Goal: Check status: Check status

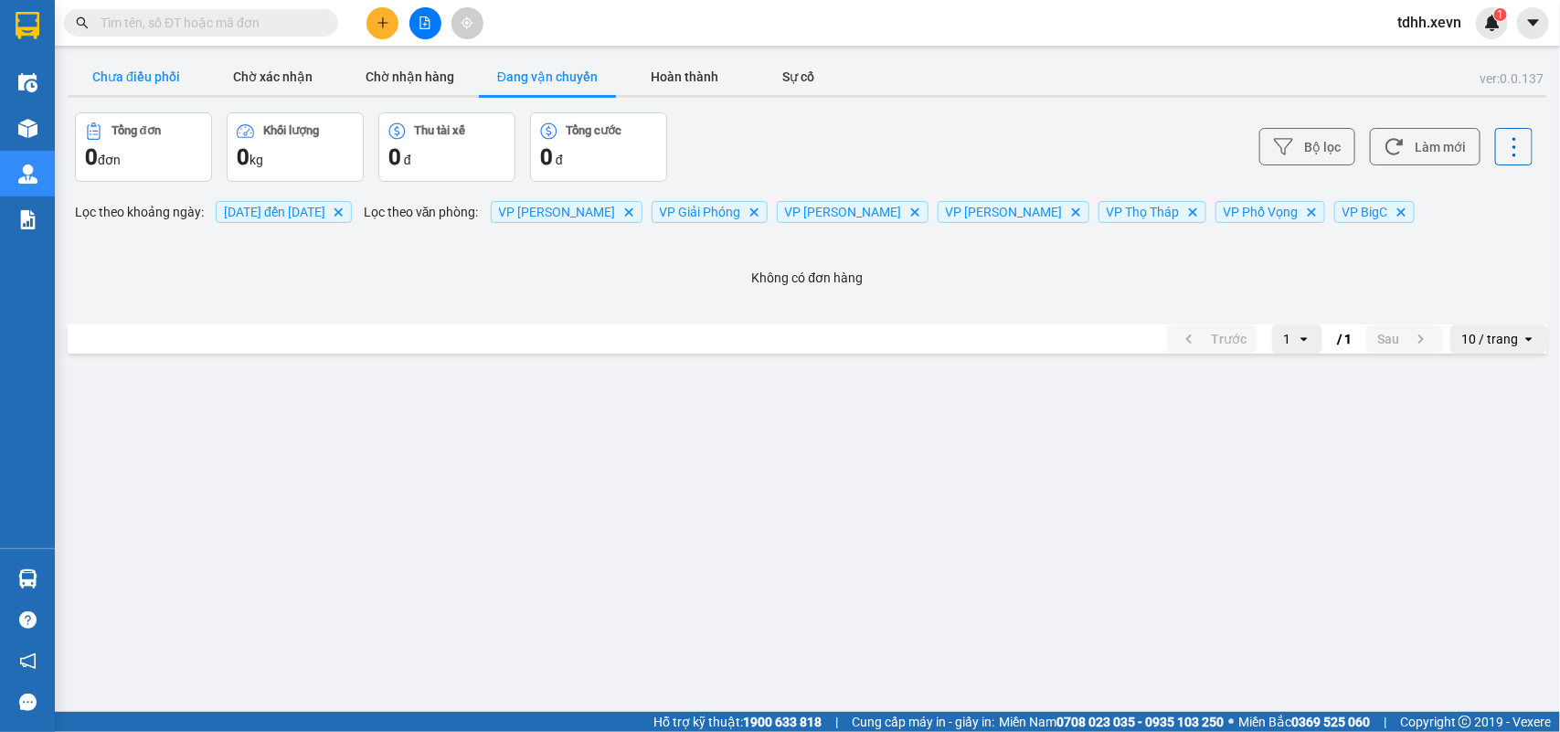
click at [162, 74] on button "Chưa điều phối" at bounding box center [136, 77] width 137 height 37
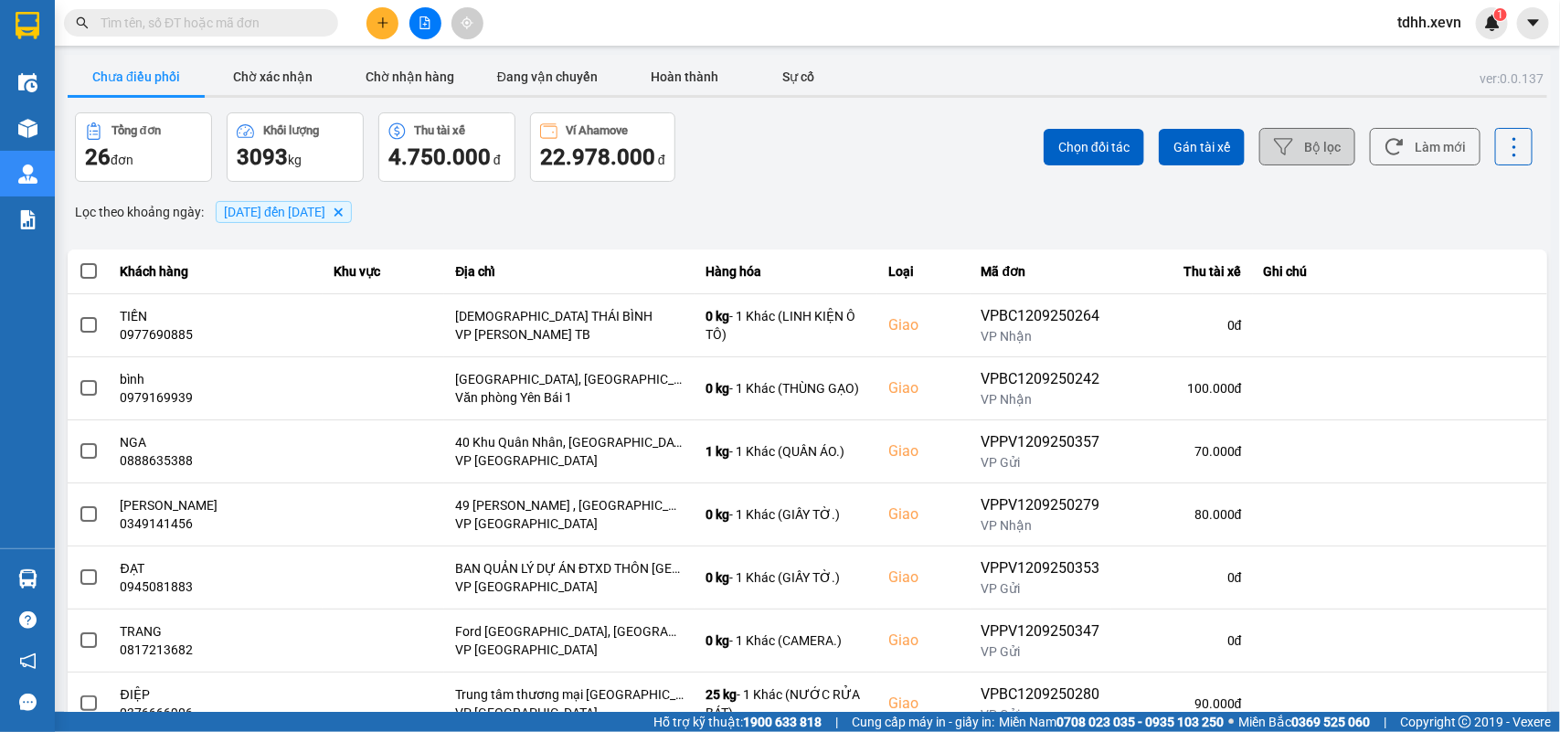
click at [1308, 144] on button "Bộ lọc" at bounding box center [1308, 146] width 96 height 37
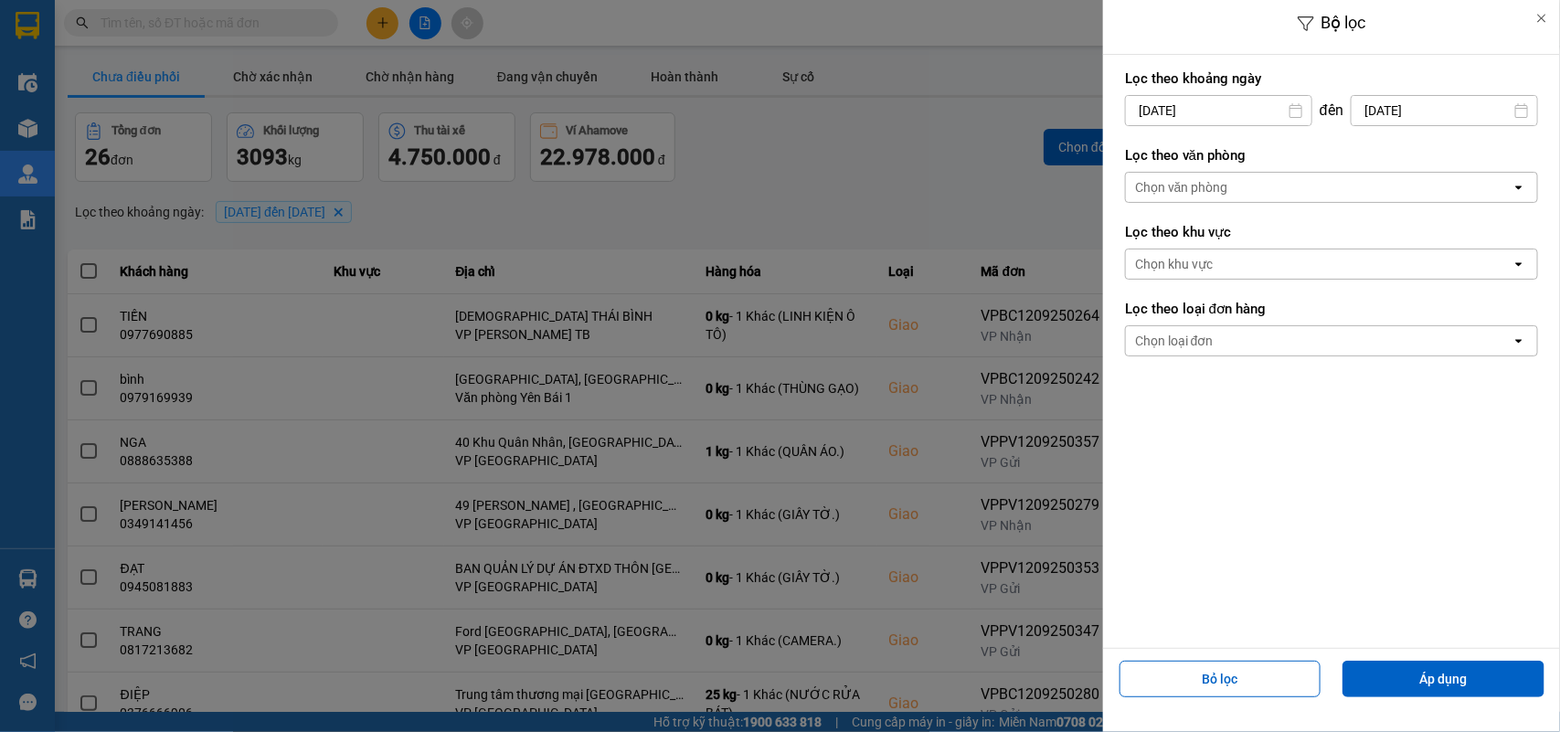
click at [1432, 107] on input "[DATE]" at bounding box center [1445, 110] width 186 height 29
click at [1479, 280] on div "13" at bounding box center [1491, 284] width 26 height 22
type input "[DATE]"
click at [1237, 185] on div "Chọn văn phòng" at bounding box center [1319, 187] width 386 height 29
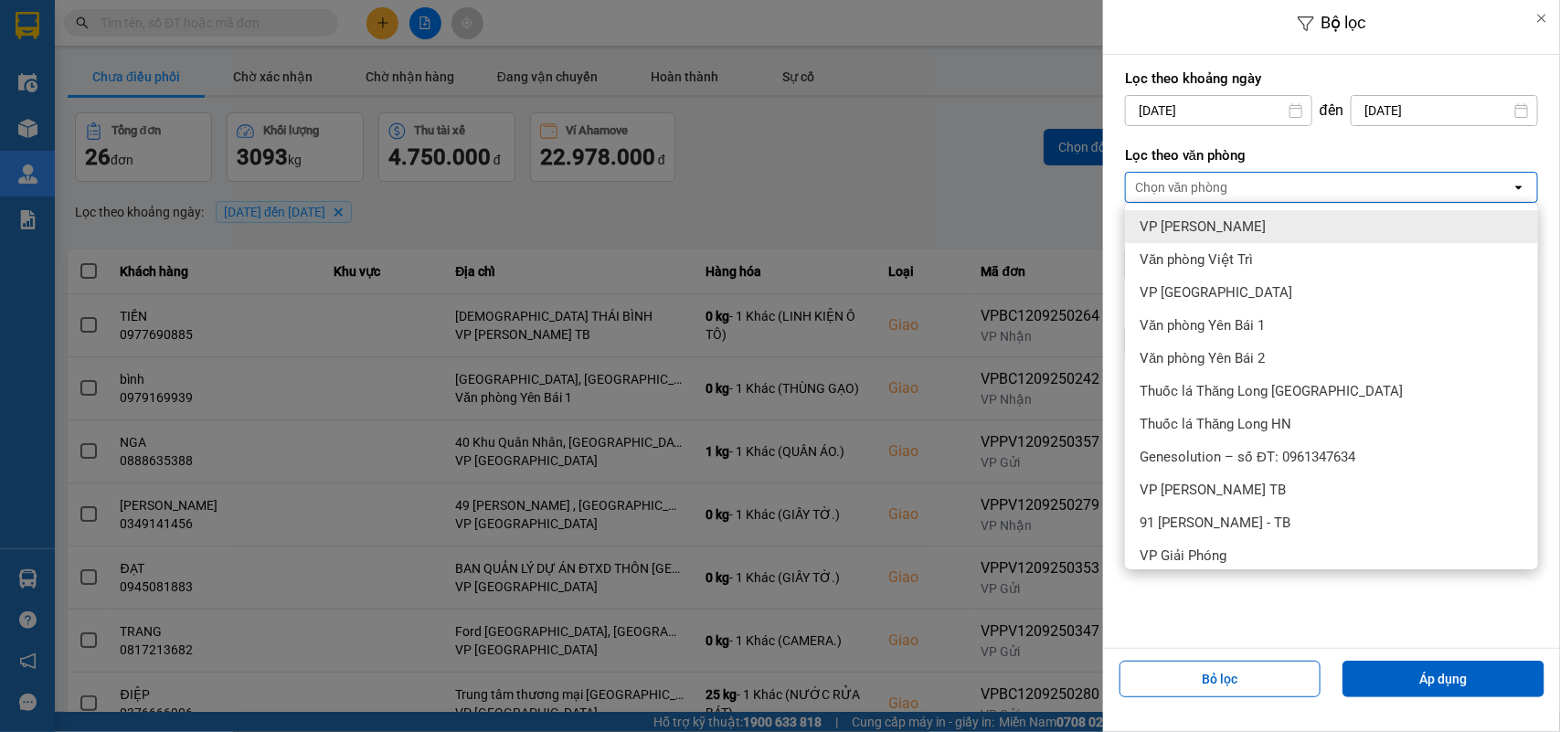
click at [1223, 226] on div "VP [PERSON_NAME]" at bounding box center [1331, 226] width 413 height 33
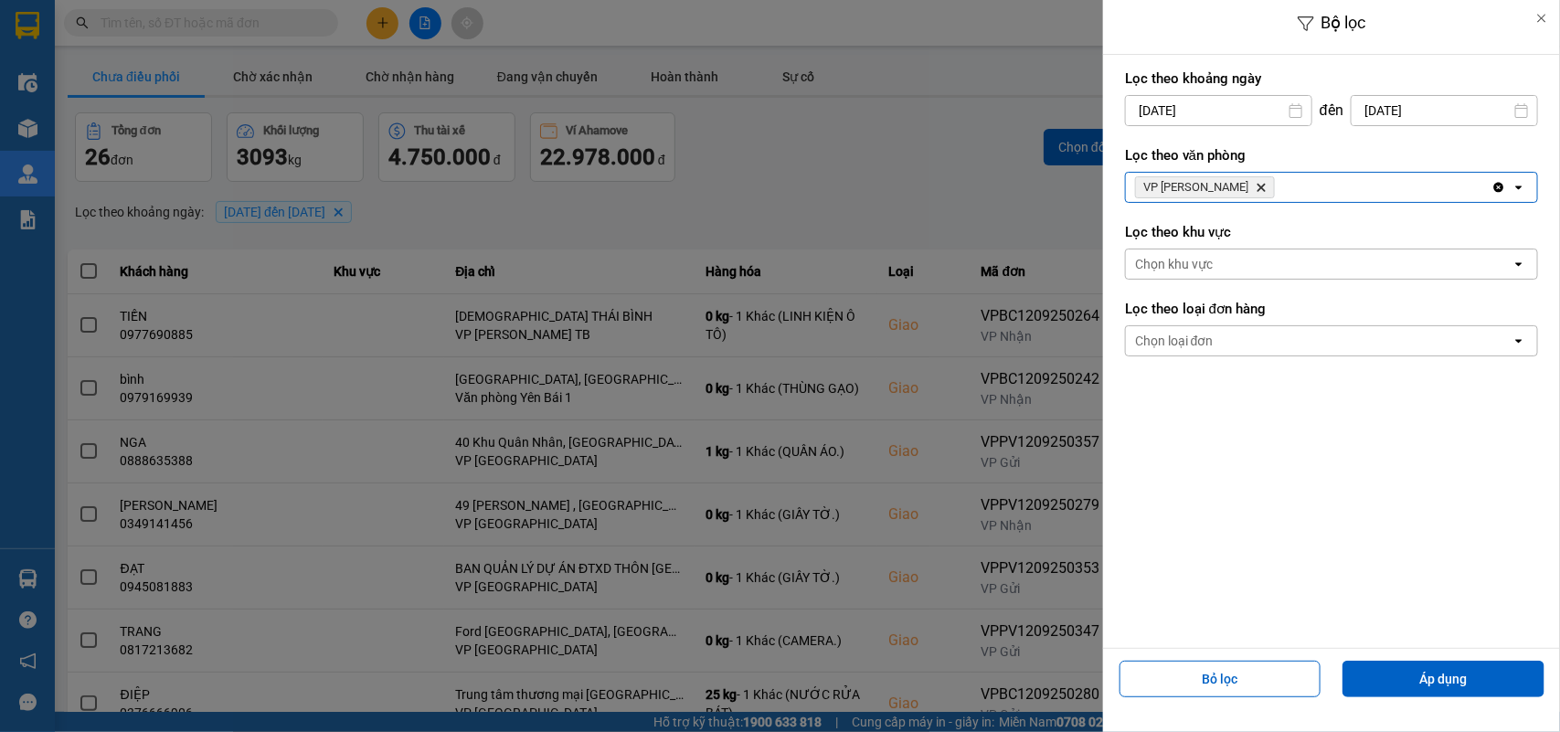
drag, startPoint x: 1277, startPoint y: 185, endPoint x: 1276, endPoint y: 195, distance: 10.1
click at [1275, 186] on div "VP [PERSON_NAME] Delete" at bounding box center [1309, 187] width 366 height 29
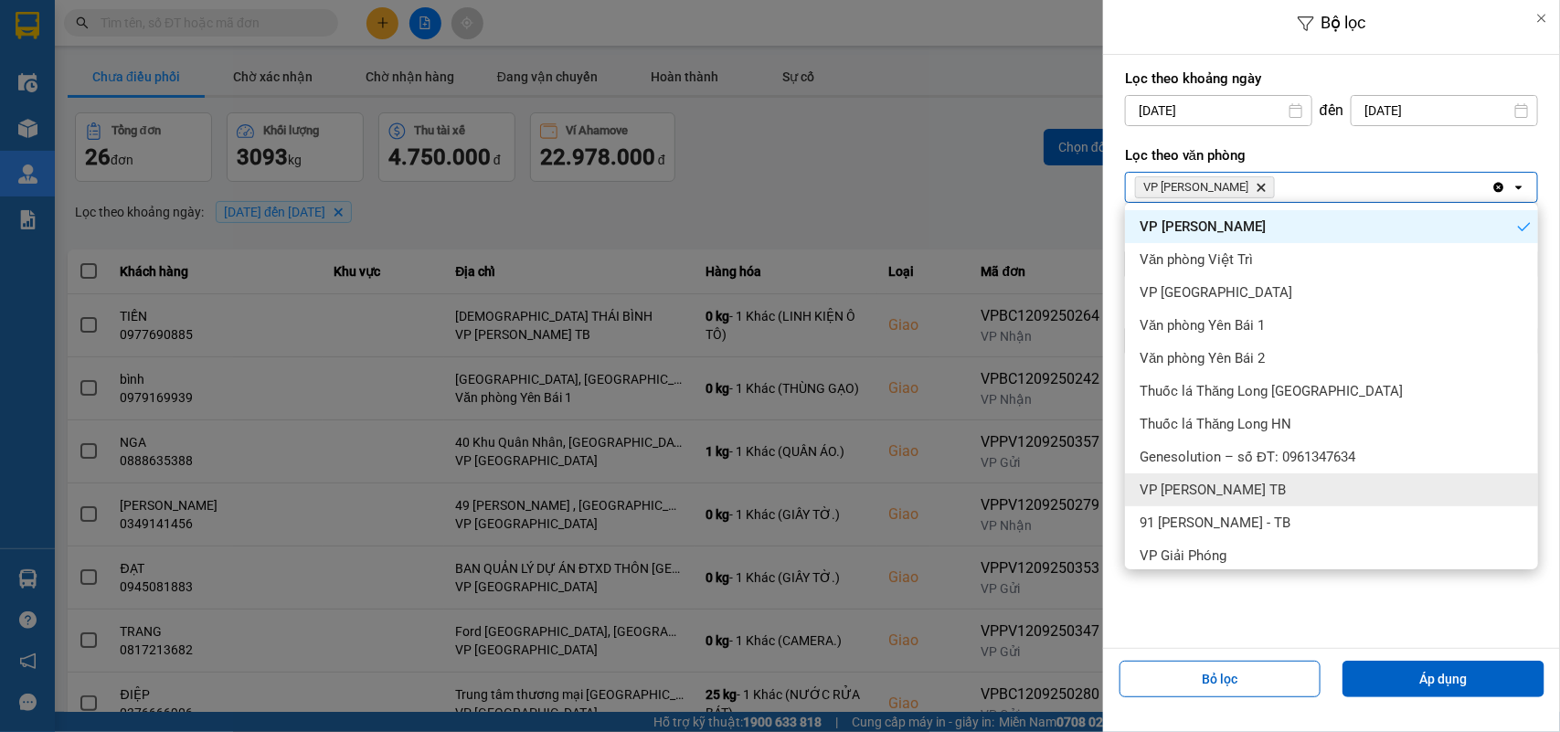
scroll to position [114, 0]
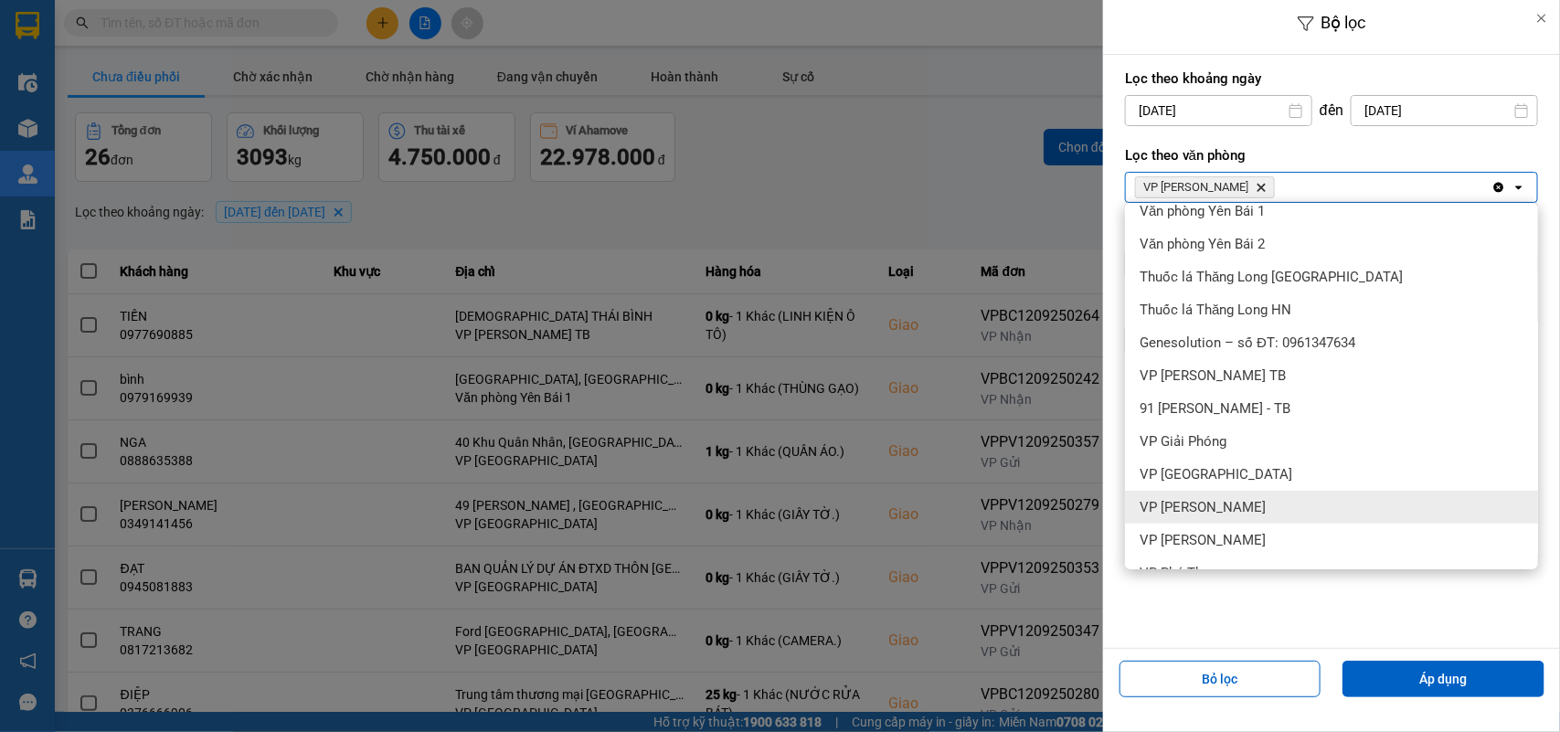
click at [1228, 501] on span "VP [PERSON_NAME]" at bounding box center [1203, 507] width 126 height 18
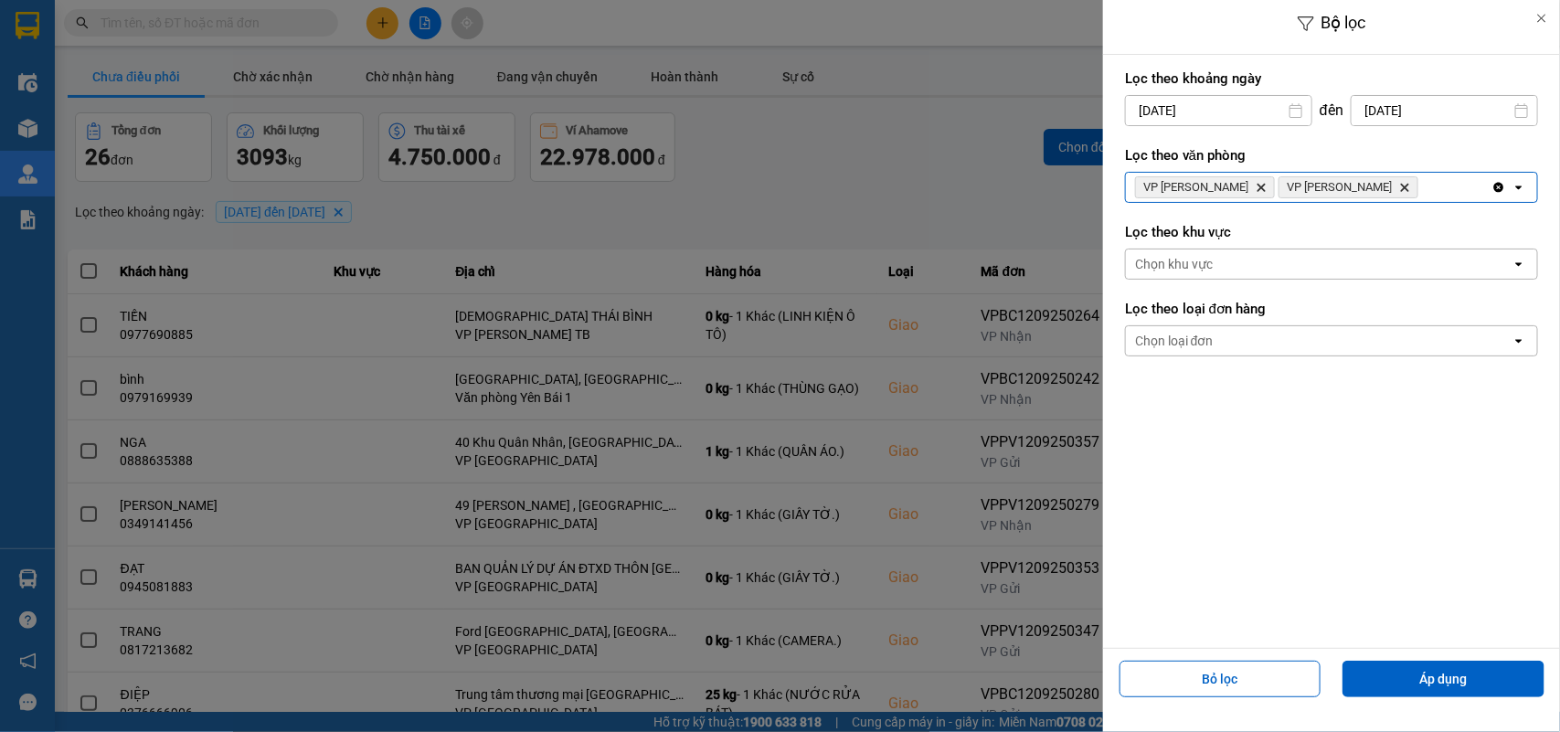
click at [1397, 195] on div "VP [PERSON_NAME] Delete VP [PERSON_NAME]" at bounding box center [1309, 187] width 366 height 29
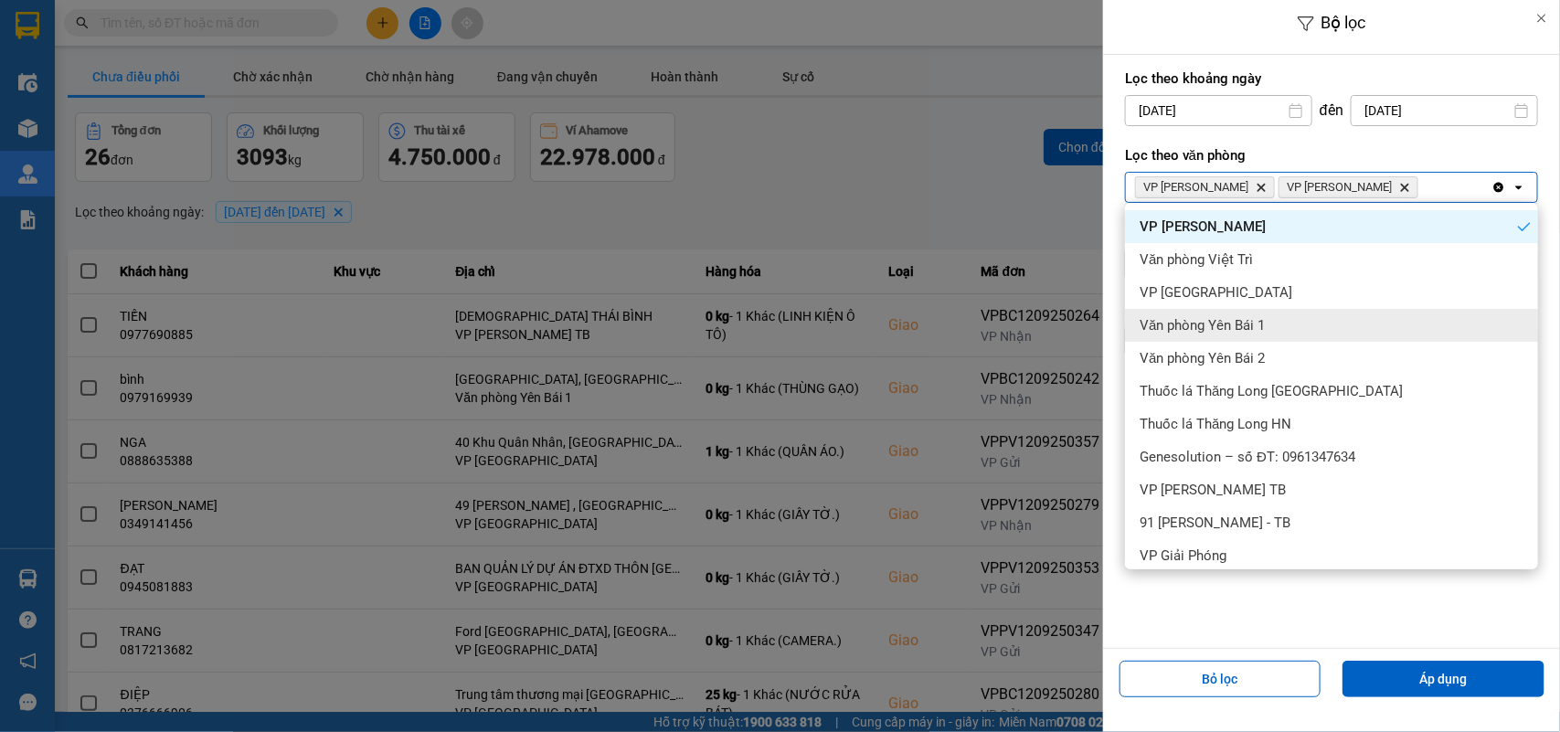
scroll to position [229, 0]
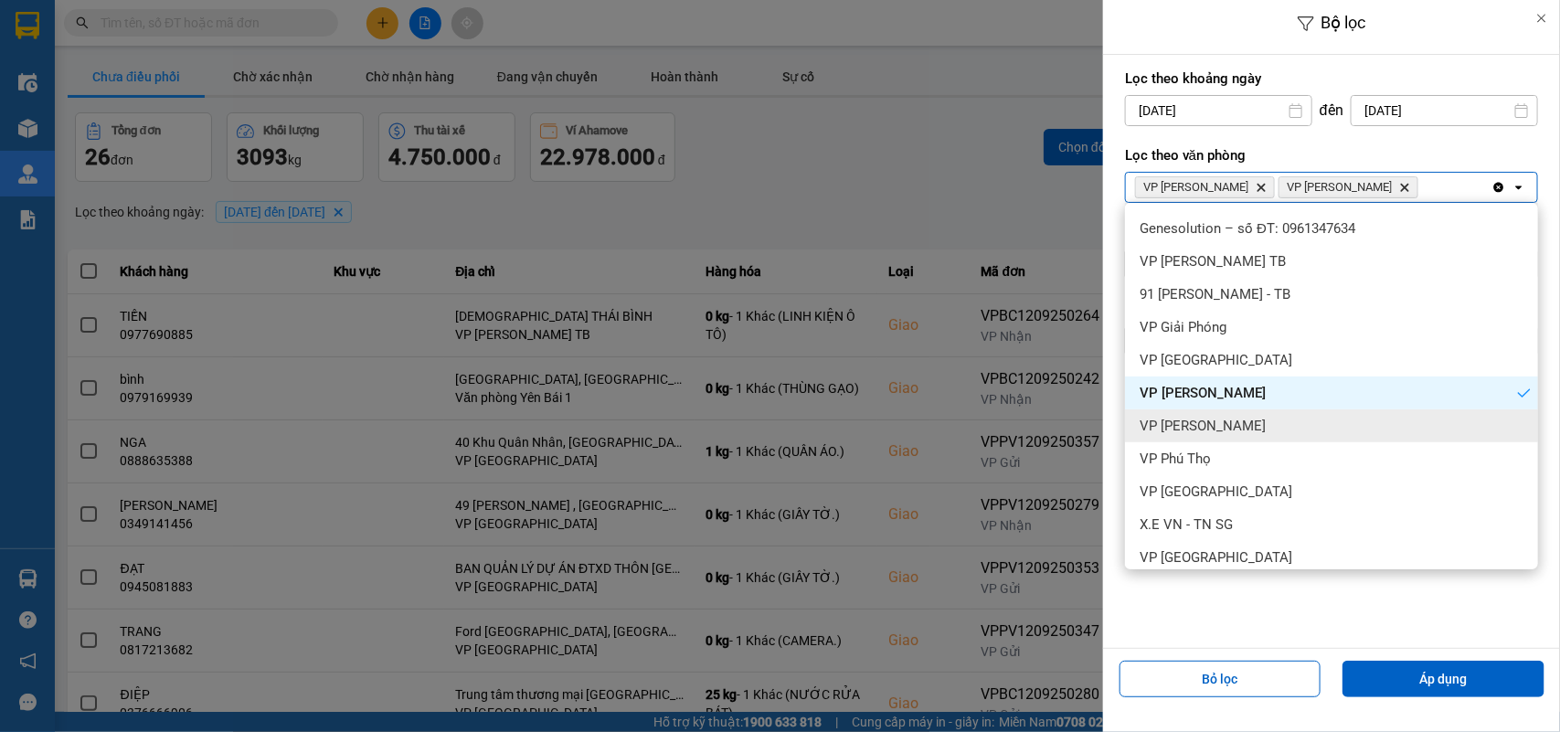
click at [1230, 419] on div "VP [PERSON_NAME]" at bounding box center [1331, 426] width 413 height 33
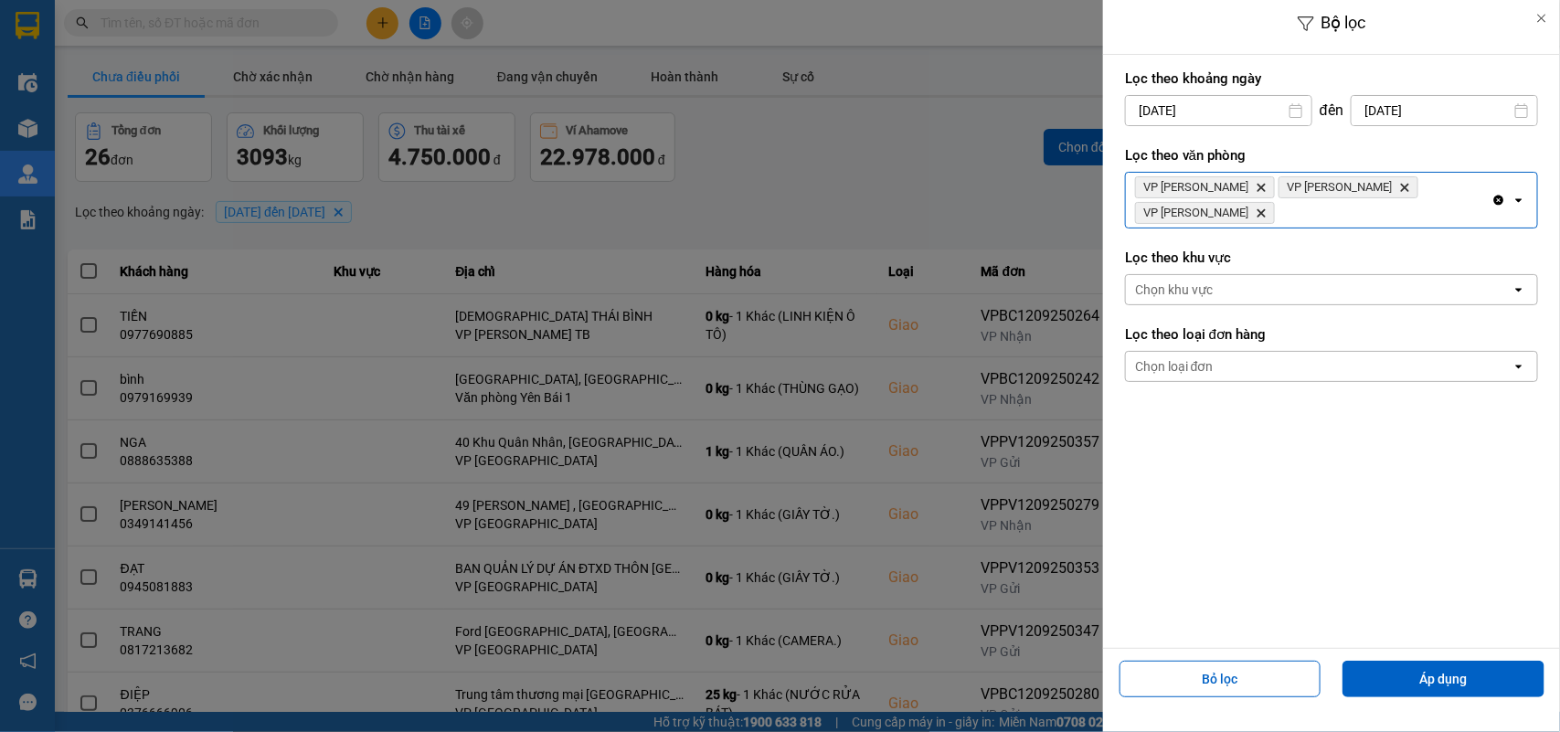
click at [1482, 195] on div "VP [PERSON_NAME] Delete VP [PERSON_NAME] Delete VP [PERSON_NAME]" at bounding box center [1309, 200] width 366 height 55
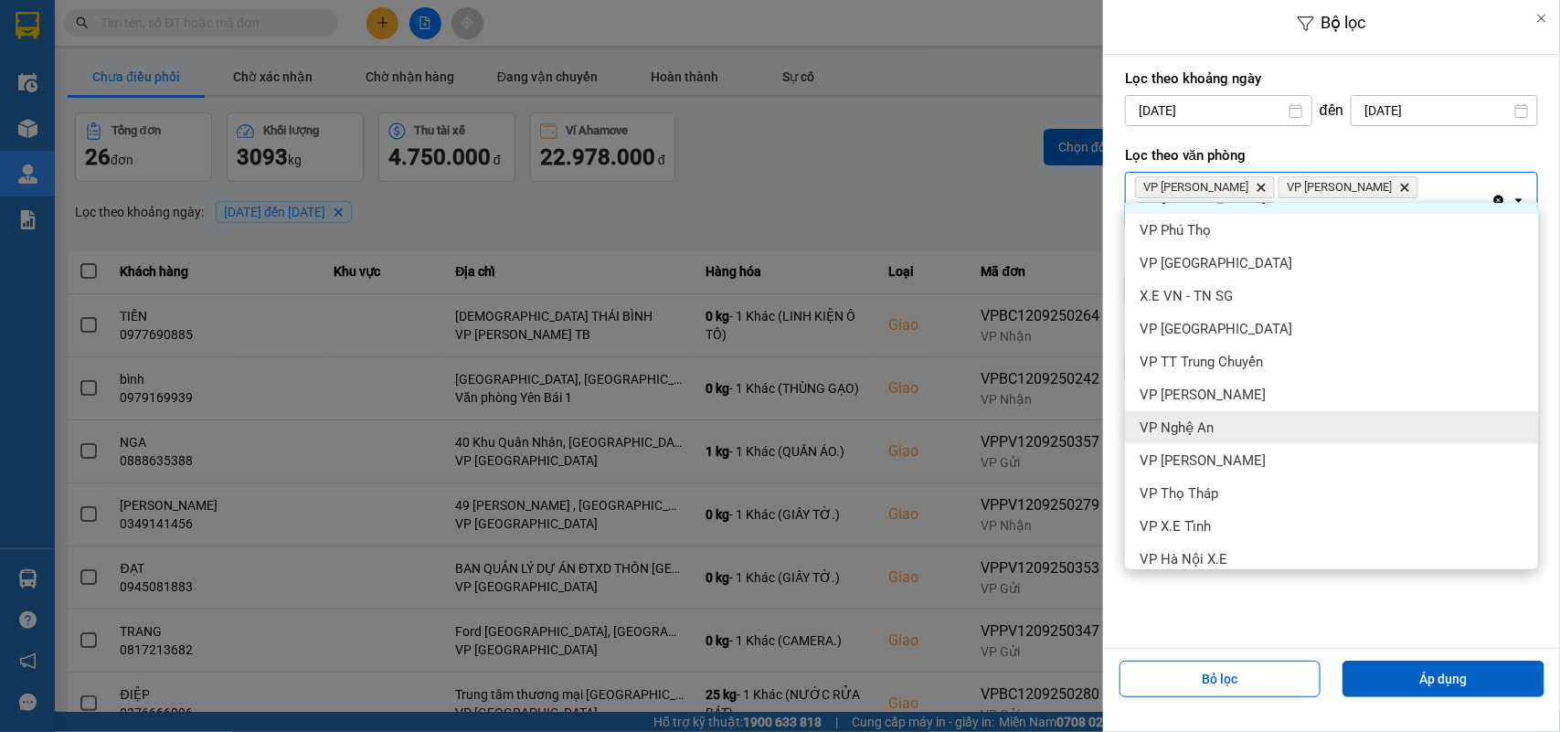
scroll to position [571, 0]
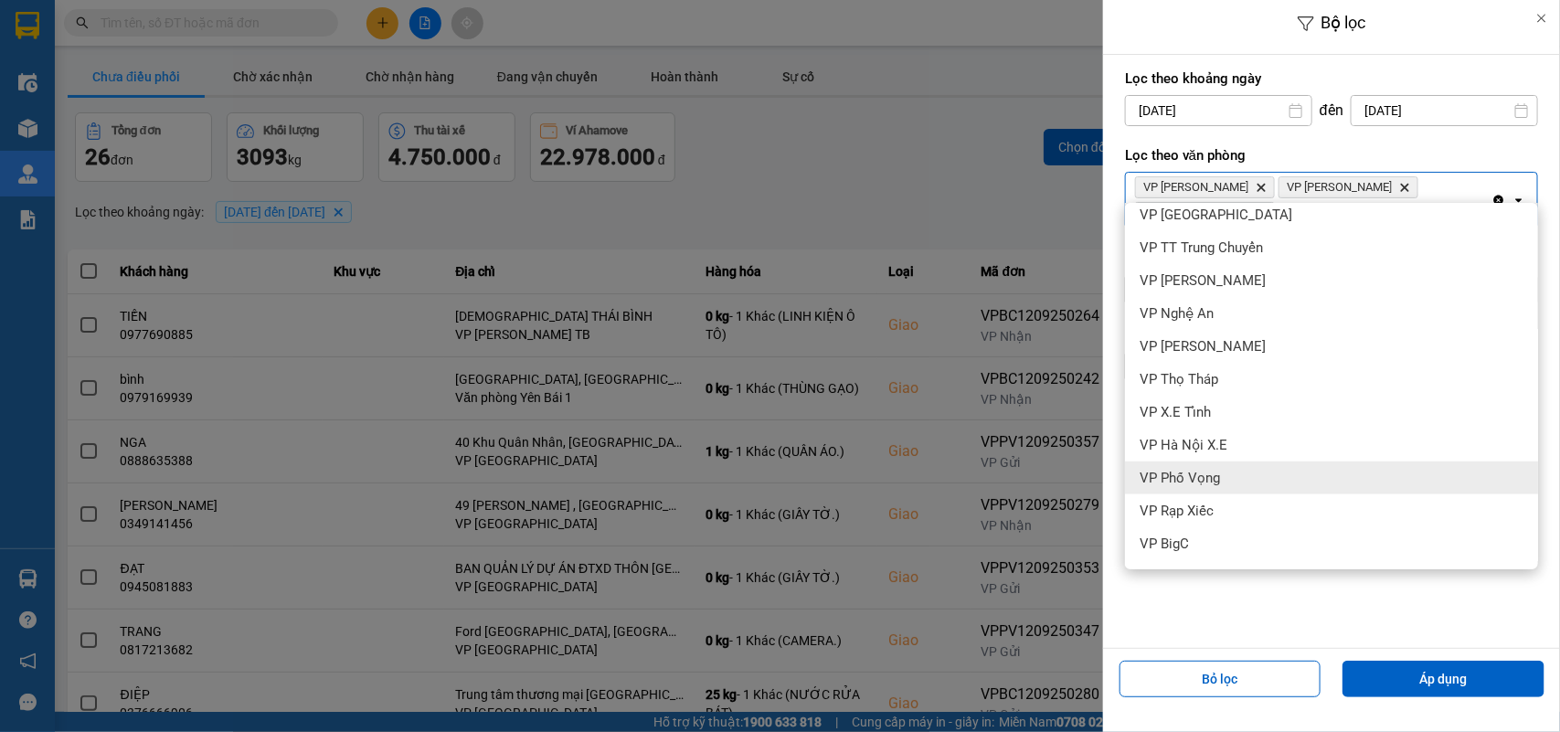
click at [1222, 471] on div "VP Phố Vọng" at bounding box center [1331, 478] width 413 height 33
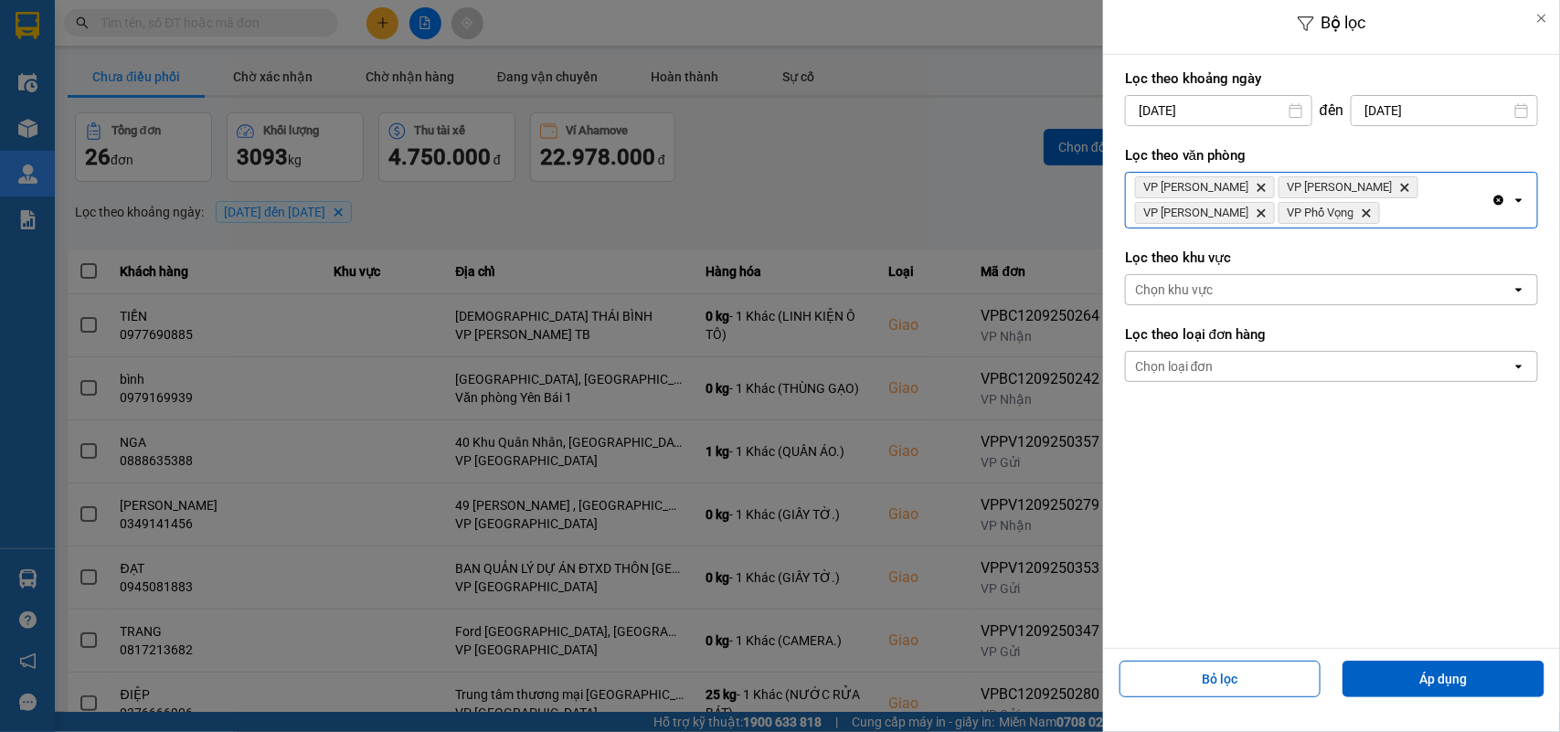
click at [1259, 216] on div "VP [PERSON_NAME] Delete VP [PERSON_NAME] Delete VP Ngọc Hồi Delete VP Phố Vọng …" at bounding box center [1309, 200] width 366 height 55
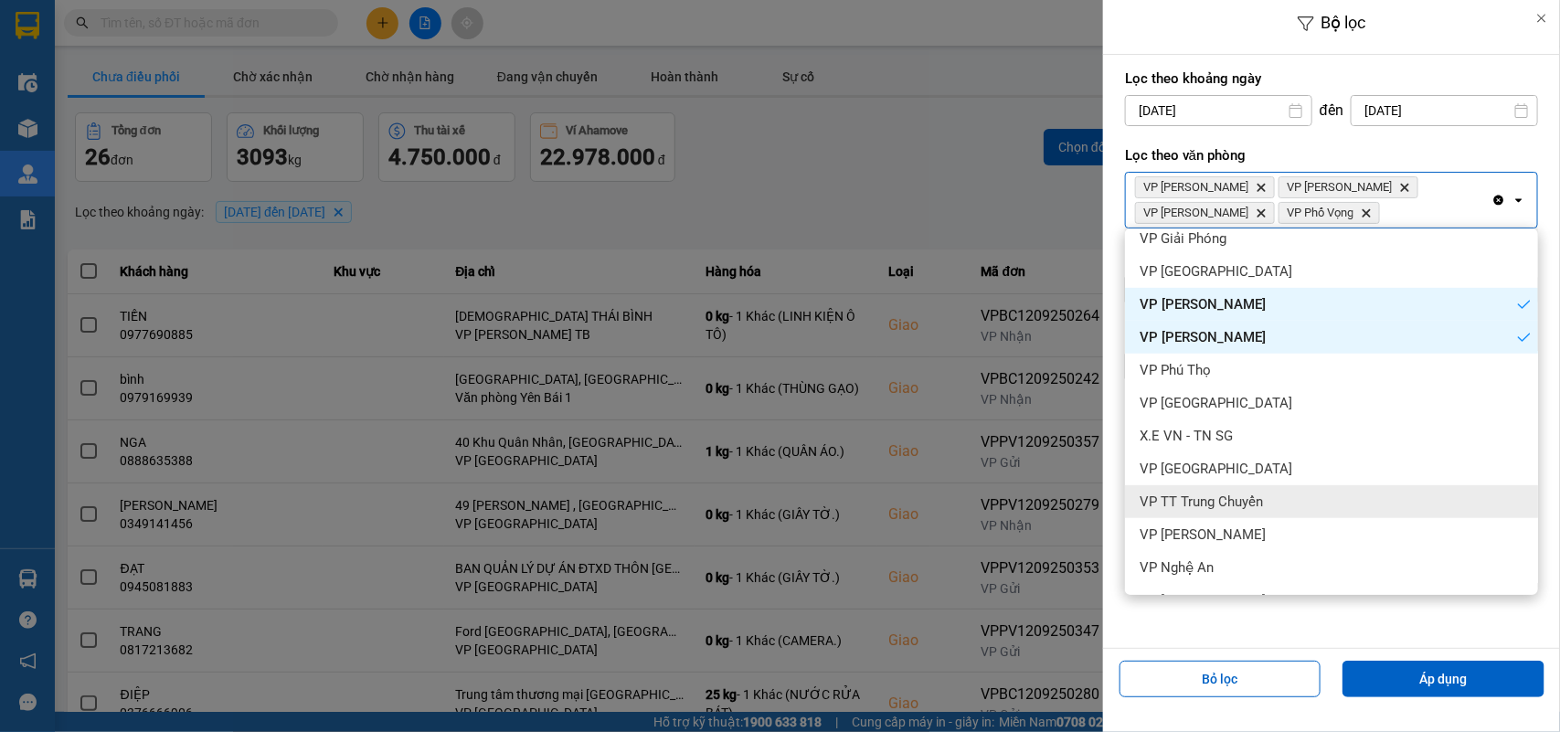
scroll to position [457, 0]
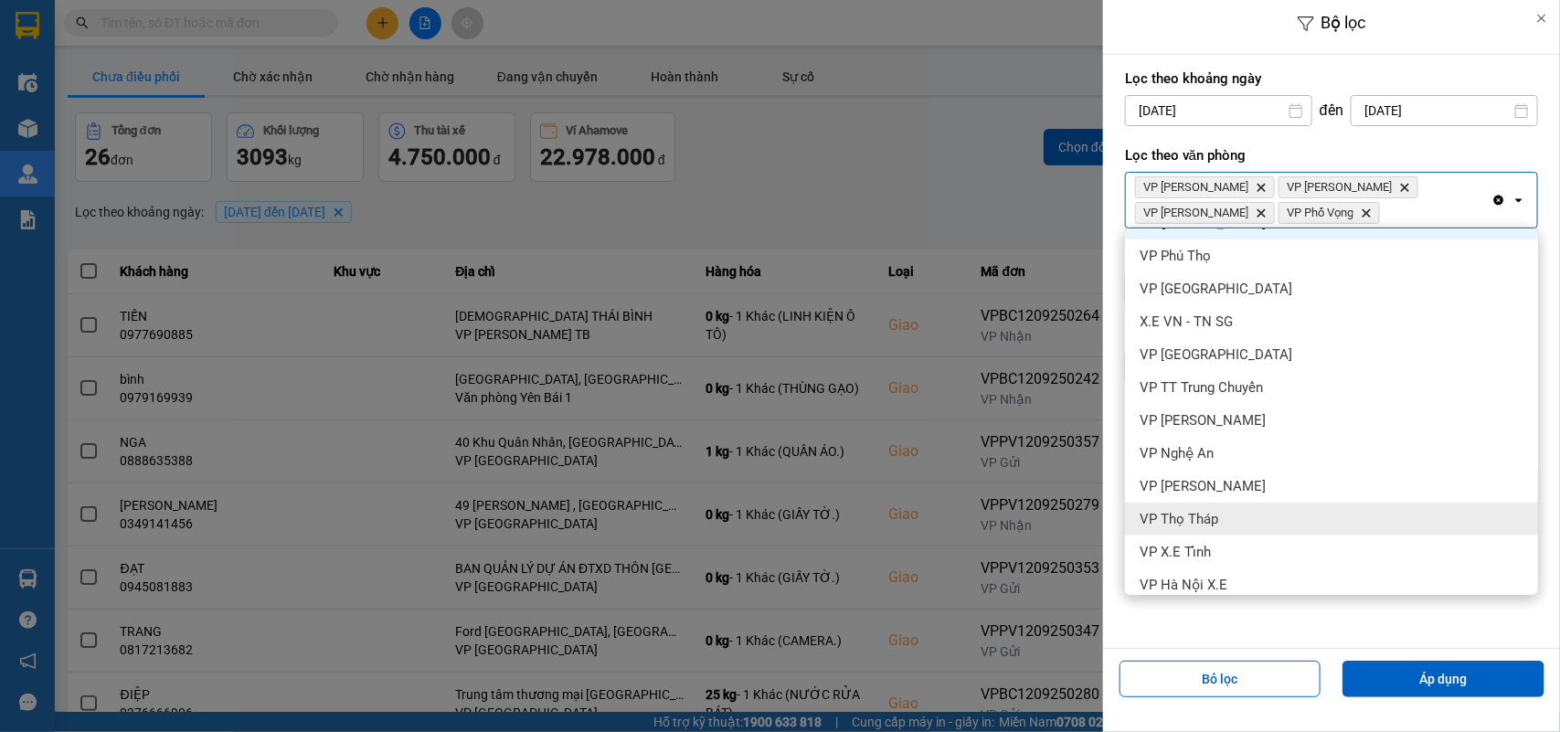
click at [1232, 510] on div "VP Thọ Tháp" at bounding box center [1331, 519] width 413 height 33
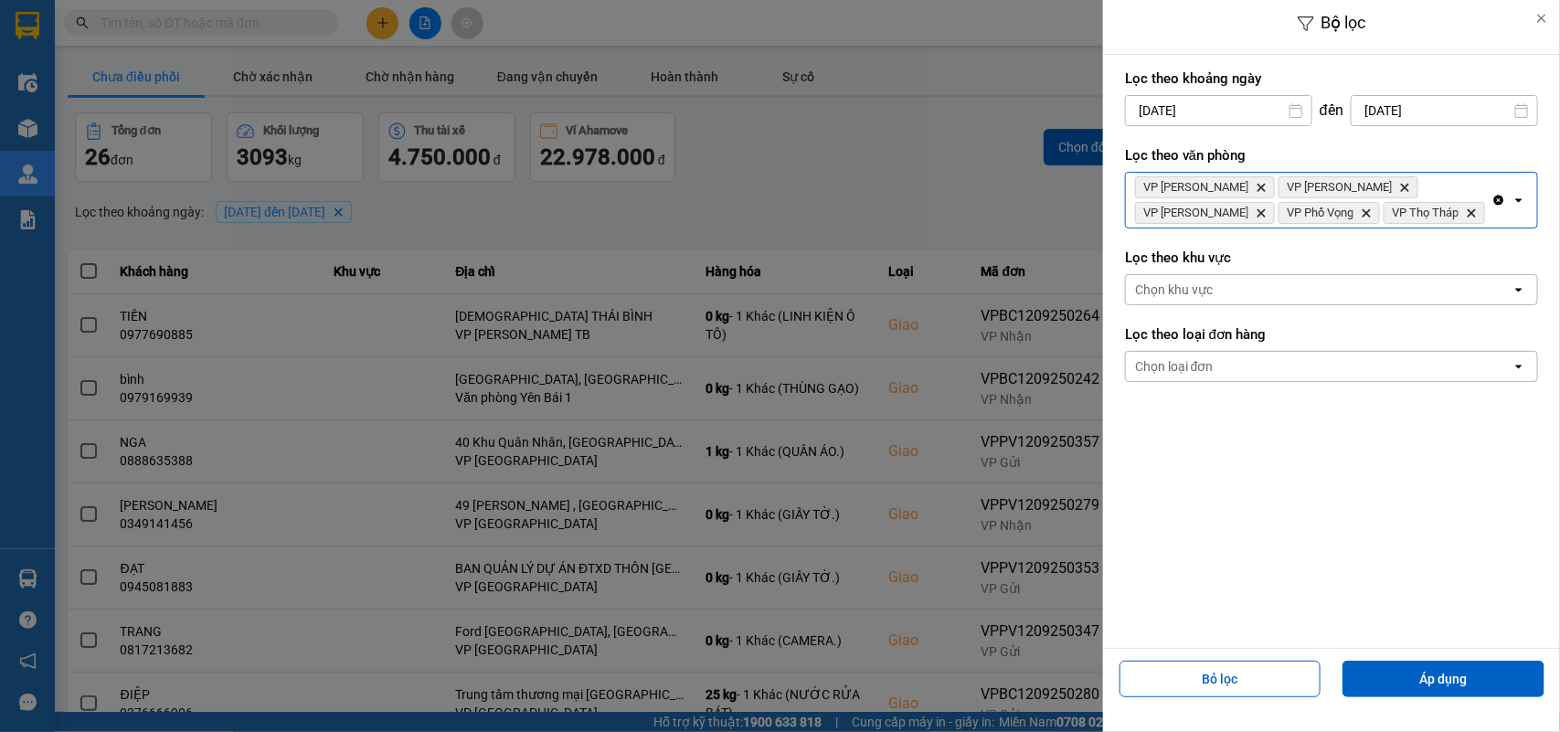
click at [1368, 206] on div "VP [PERSON_NAME] Delete VP [PERSON_NAME] Delete VP Ngọc Hồi Delete VP Phố Vọng …" at bounding box center [1309, 200] width 366 height 55
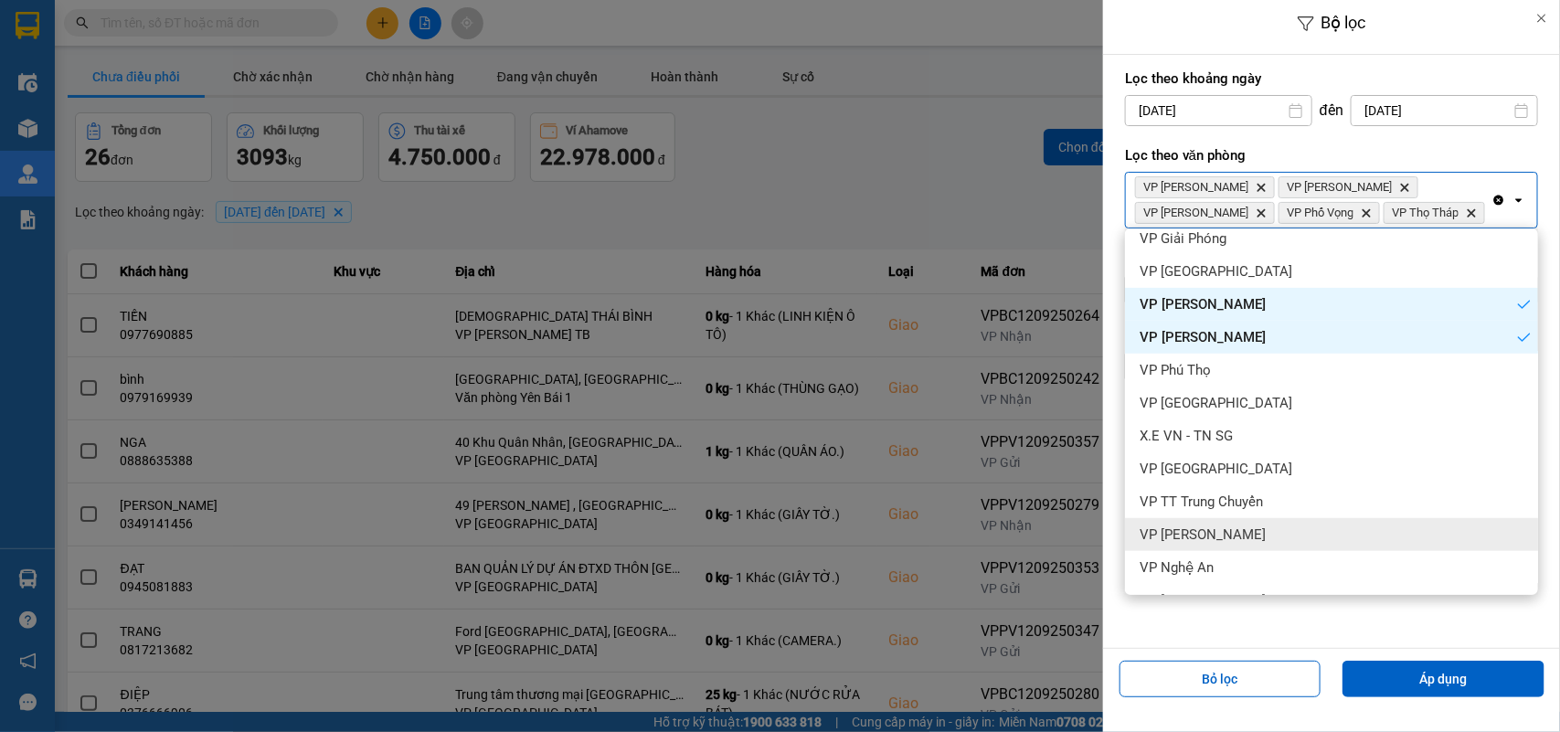
scroll to position [601, 0]
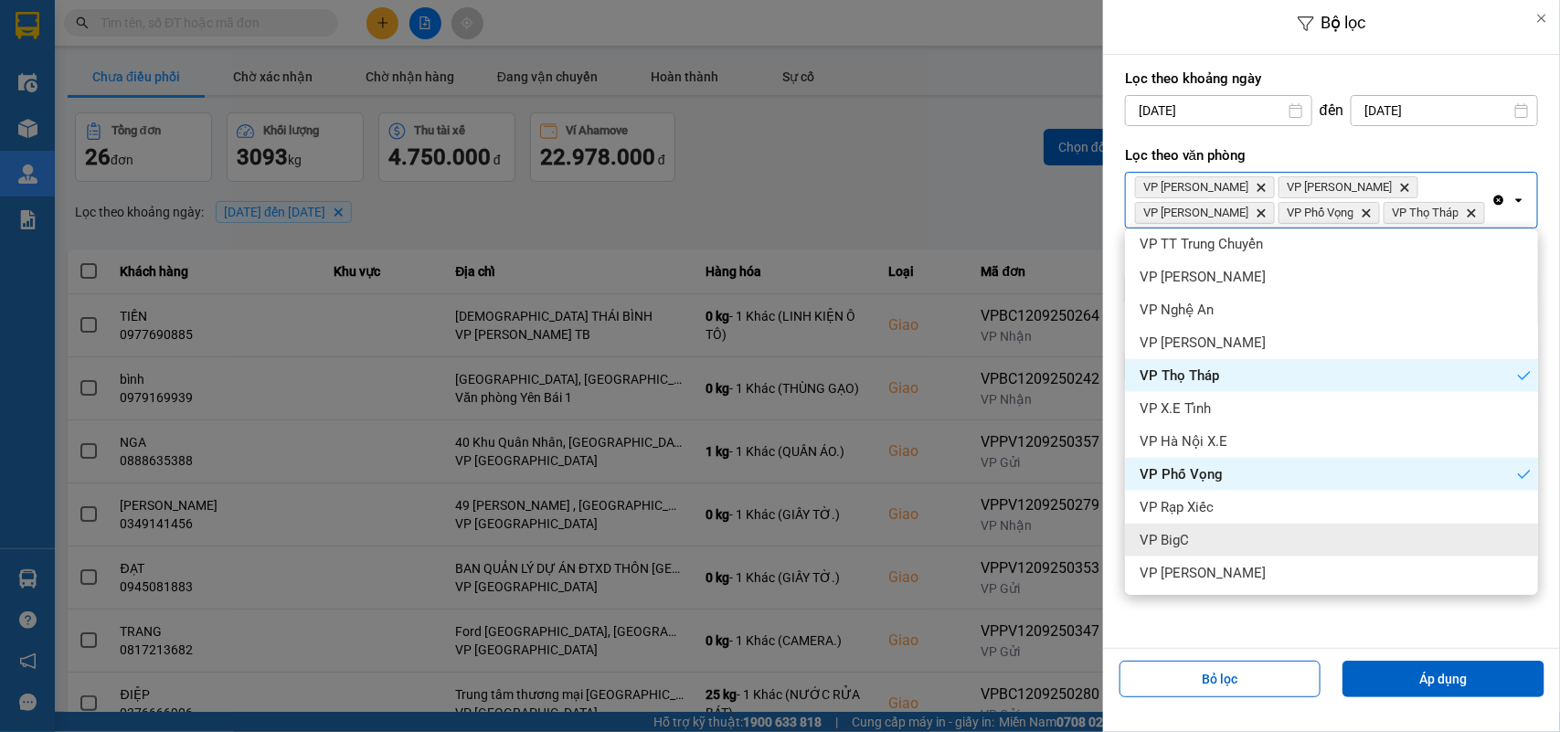
click at [1271, 527] on div "VP BigC" at bounding box center [1331, 540] width 413 height 33
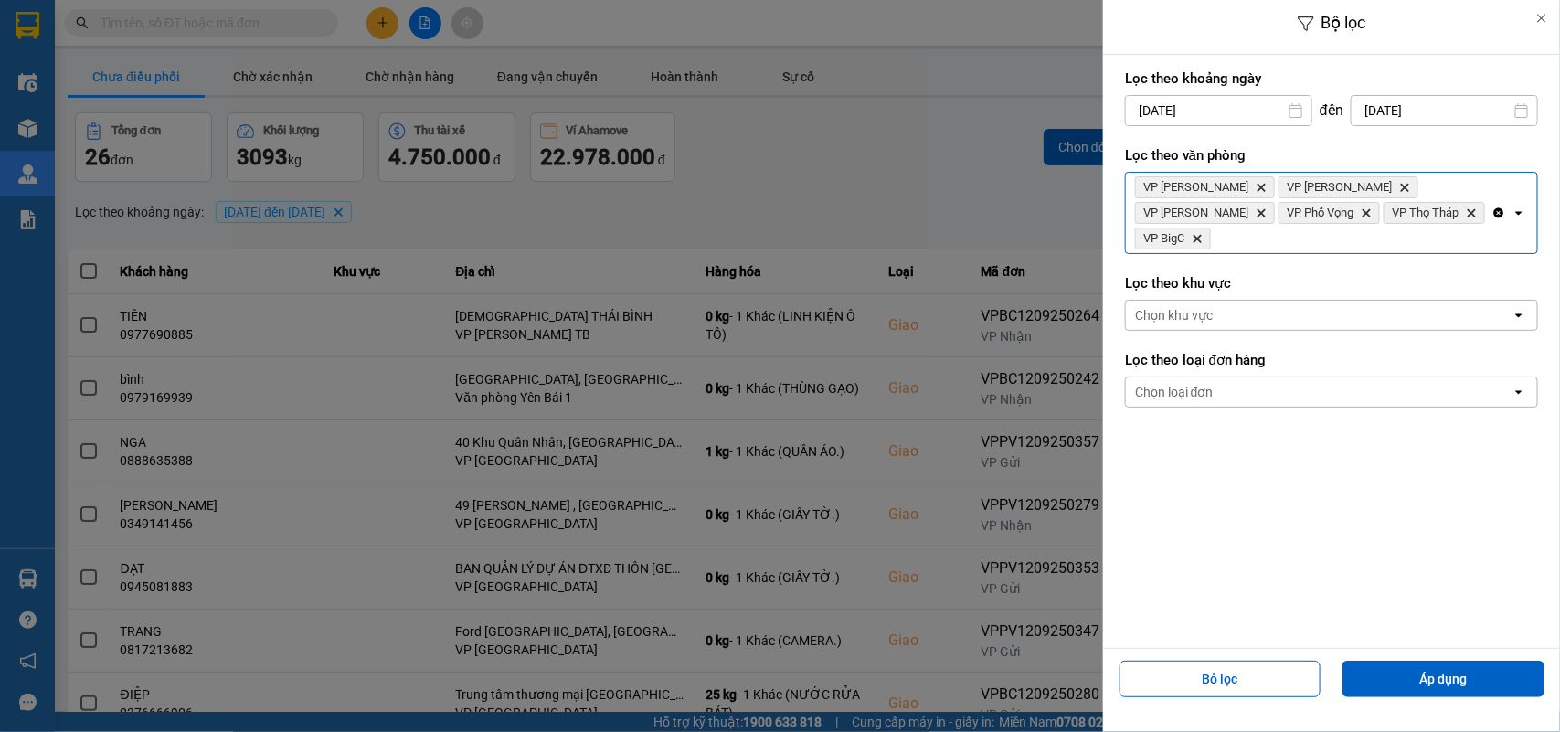
click at [1447, 220] on div "VP [PERSON_NAME] Delete VP [PERSON_NAME] Delete VP Ngọc Hồi Delete VP Phố Vọng …" at bounding box center [1309, 213] width 366 height 80
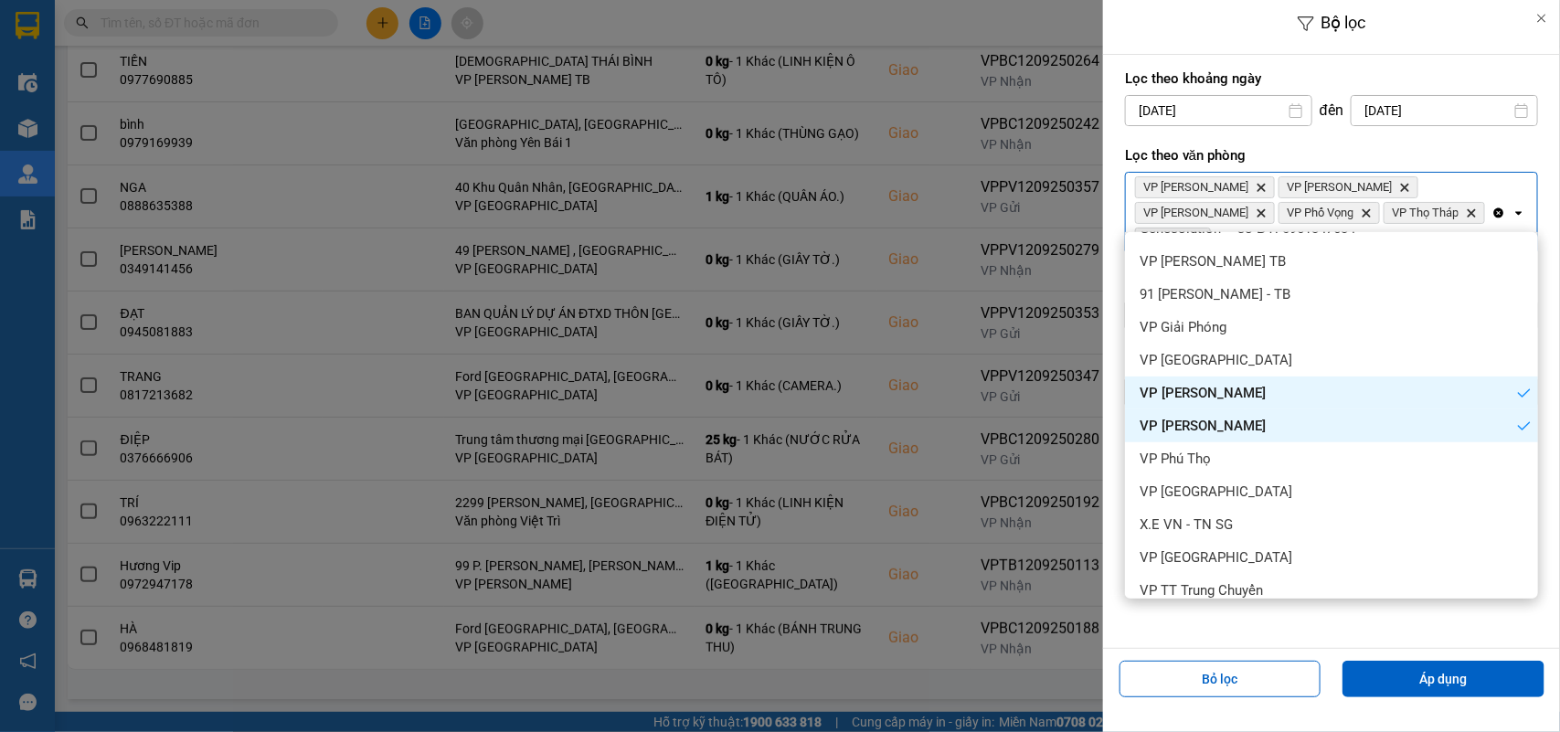
scroll to position [144, 0]
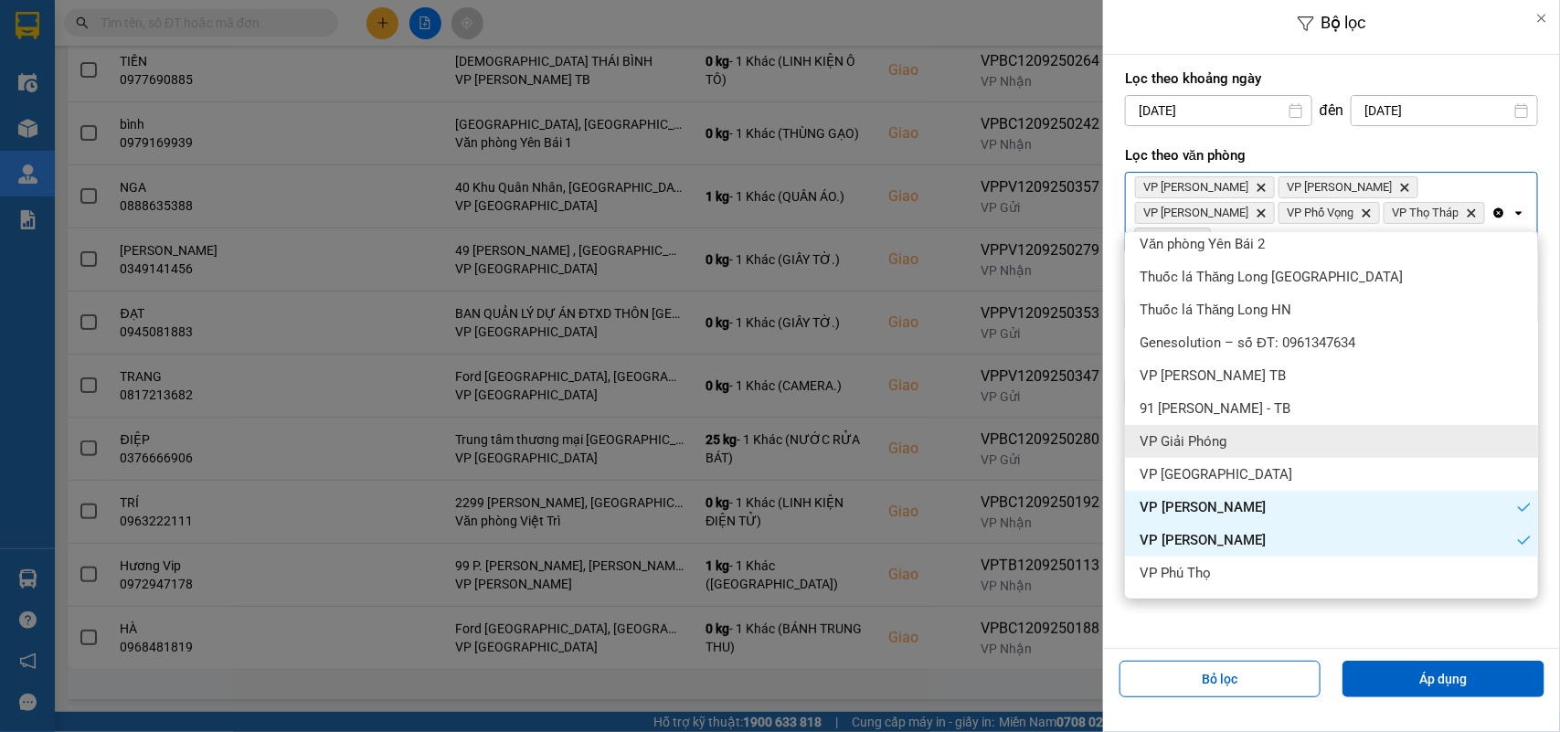
click at [1249, 448] on div "VP Giải Phóng" at bounding box center [1331, 441] width 413 height 33
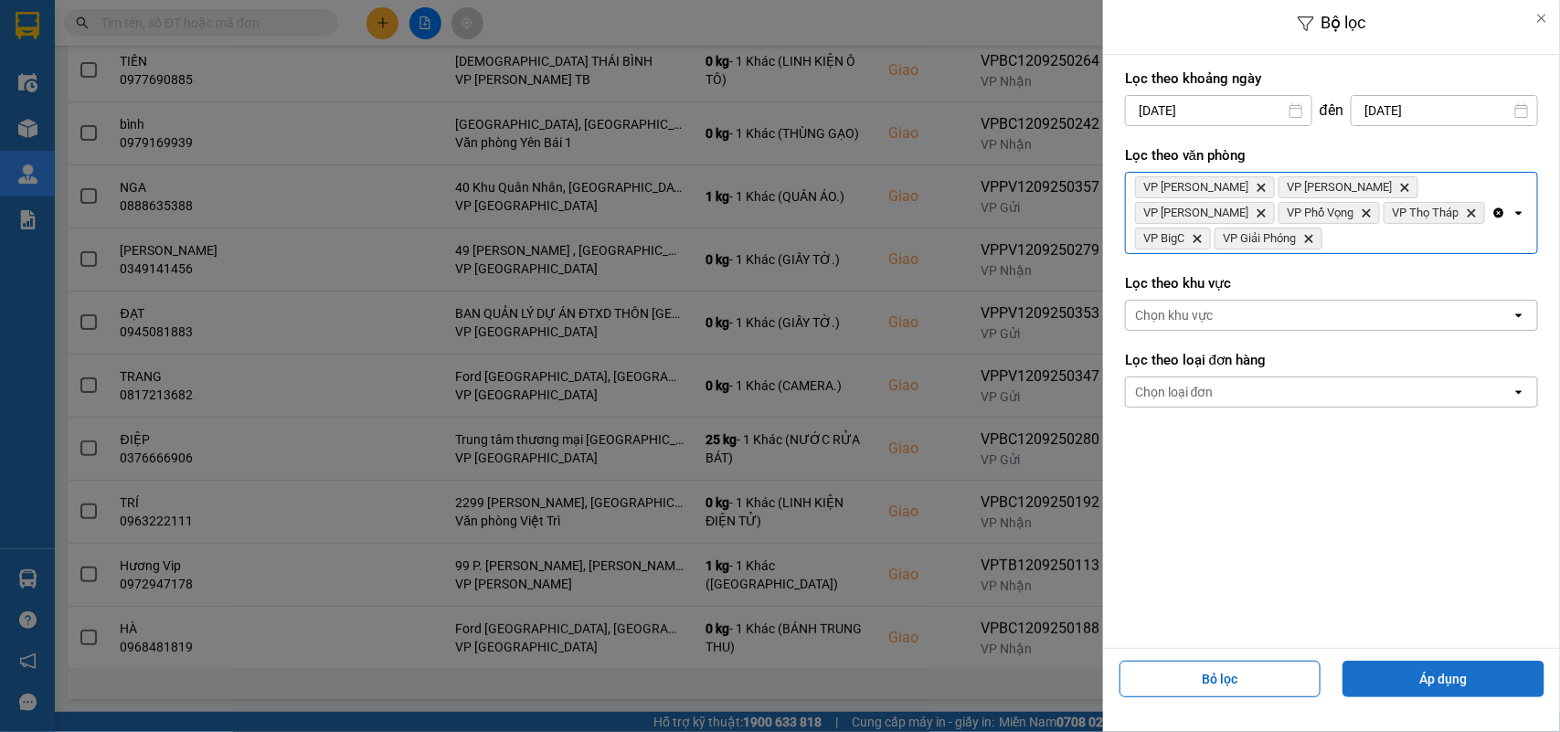
click at [1379, 677] on button "Áp dụng" at bounding box center [1444, 679] width 202 height 37
